Goal: Task Accomplishment & Management: Manage account settings

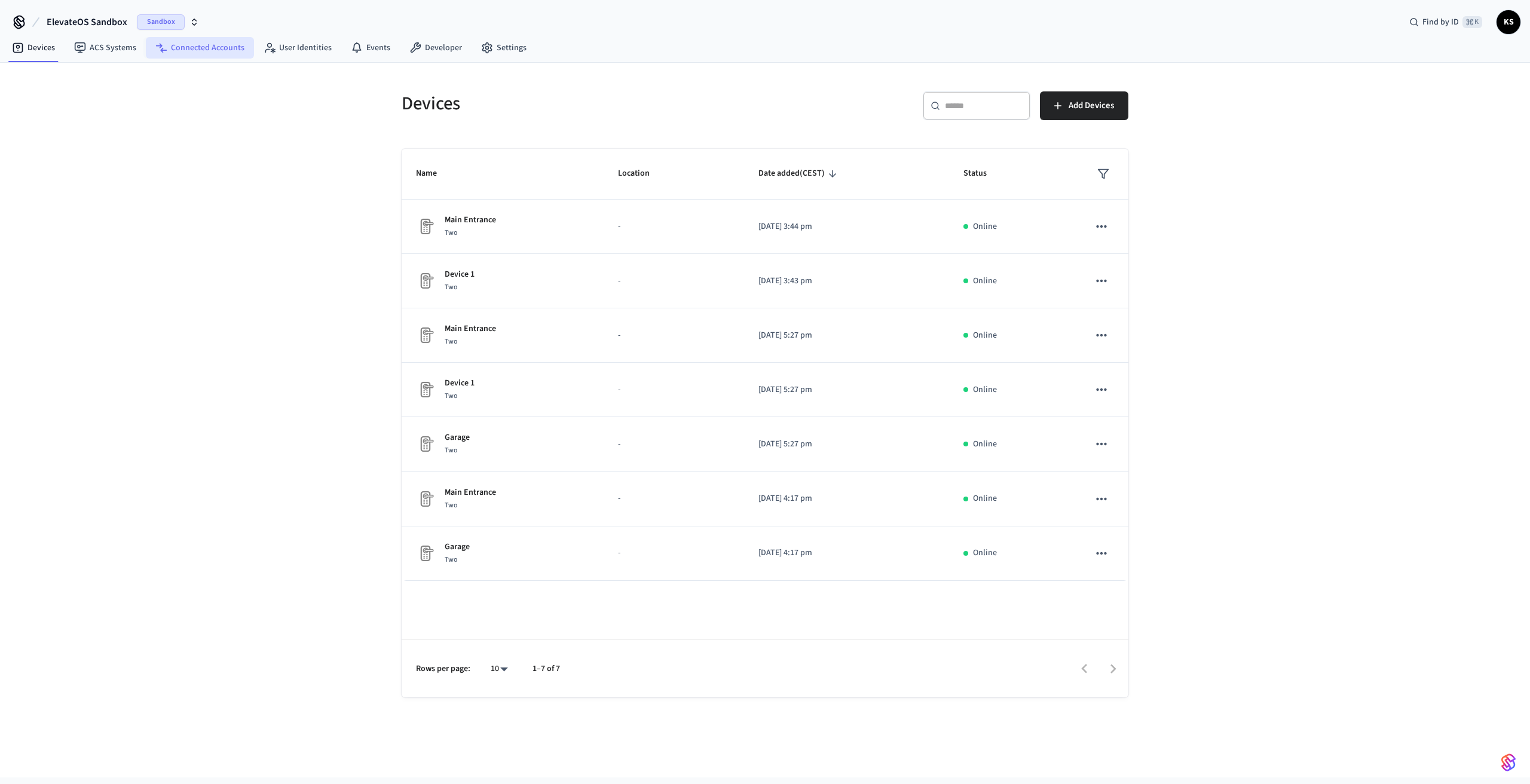
click at [219, 54] on link "Connected Accounts" at bounding box center [200, 48] width 109 height 22
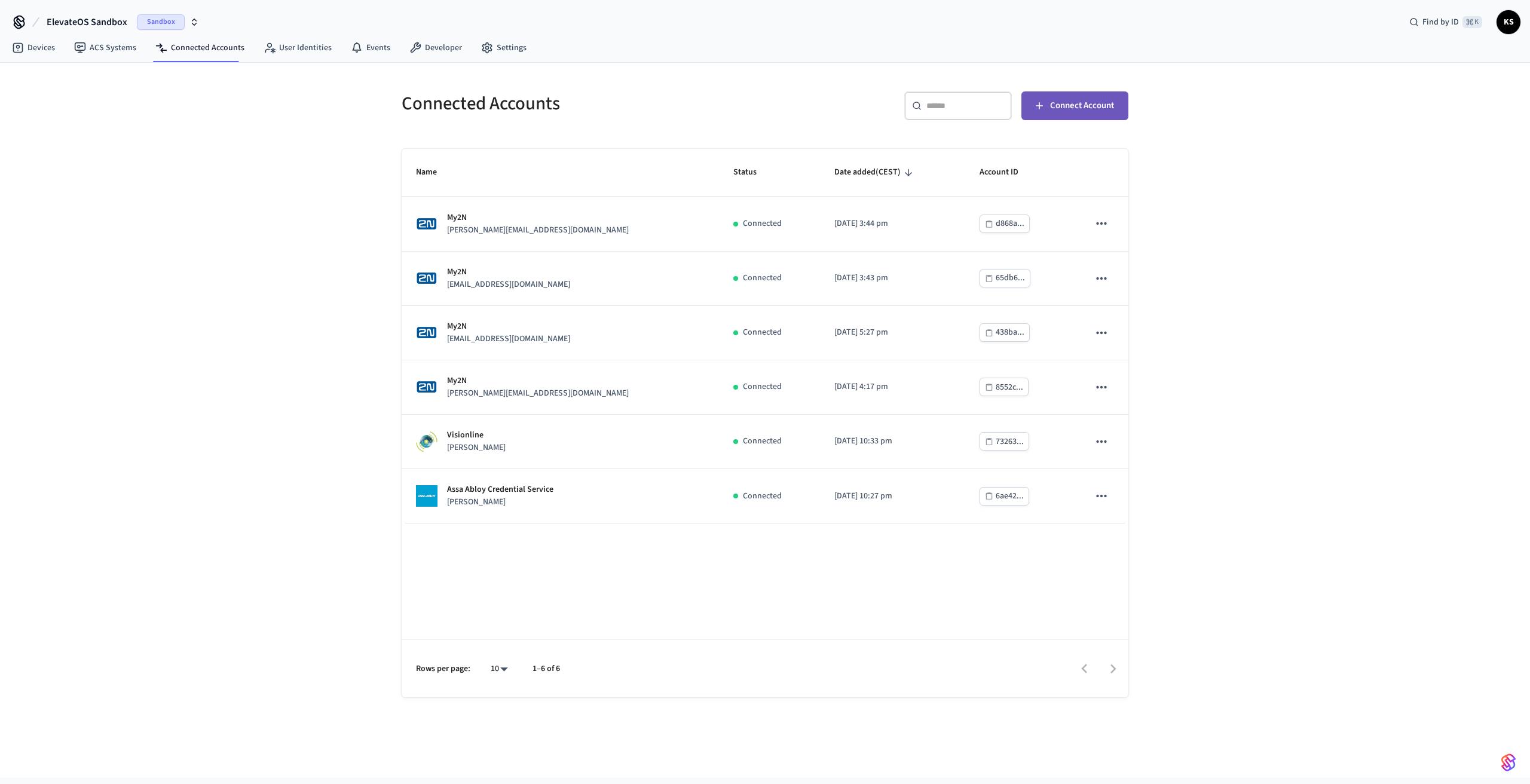
click at [1076, 112] on span "Connect Account" at bounding box center [1081, 105] width 64 height 15
click at [424, 49] on link "Developer" at bounding box center [435, 48] width 71 height 22
